Goal: Find specific page/section: Find specific page/section

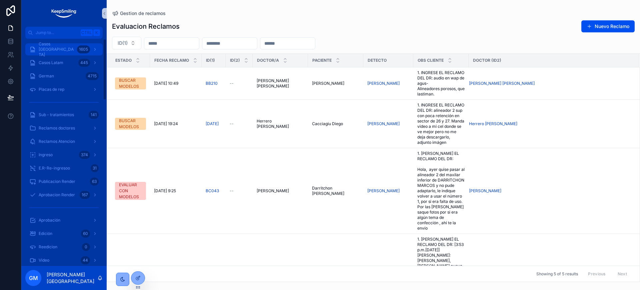
drag, startPoint x: 56, startPoint y: 54, endPoint x: 86, endPoint y: 9, distance: 54.2
click at [56, 54] on div "Casos Argentina 1605" at bounding box center [63, 49] width 69 height 11
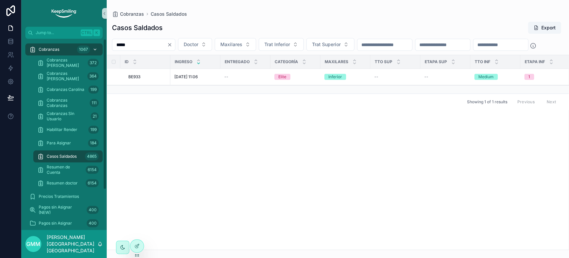
click at [59, 50] on div "Cobranzas 1067" at bounding box center [63, 49] width 69 height 11
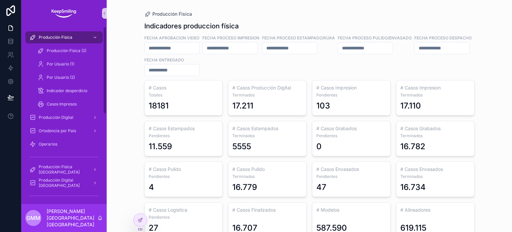
drag, startPoint x: 61, startPoint y: 34, endPoint x: 57, endPoint y: 9, distance: 25.3
click at [61, 35] on span "Producción Fisica" at bounding box center [56, 37] width 34 height 5
